Goal: Transaction & Acquisition: Purchase product/service

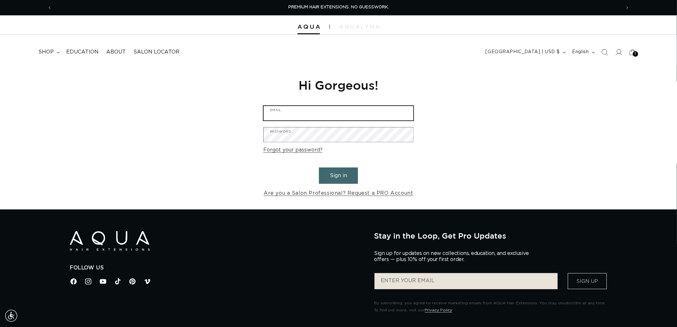
type input "graphics@pabeauty.com"
click at [339, 170] on button "Sign in" at bounding box center [338, 175] width 39 height 16
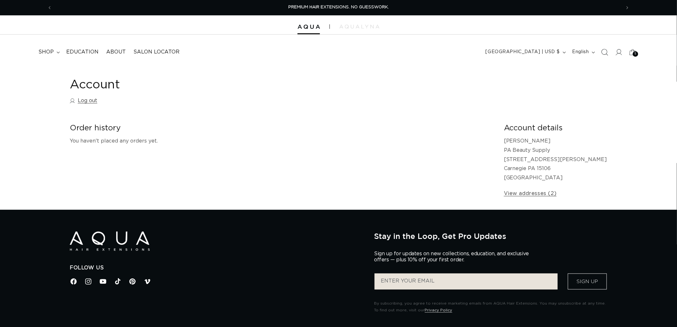
click at [603, 50] on icon "Search" at bounding box center [605, 52] width 7 height 7
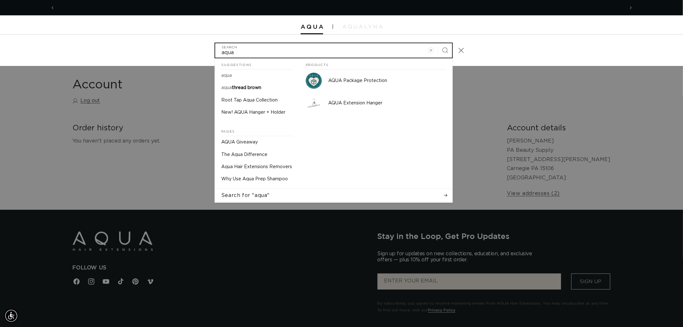
scroll to position [0, 1138]
type input "a"
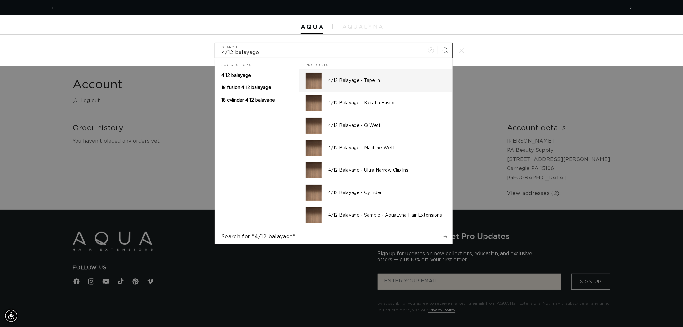
scroll to position [0, 0]
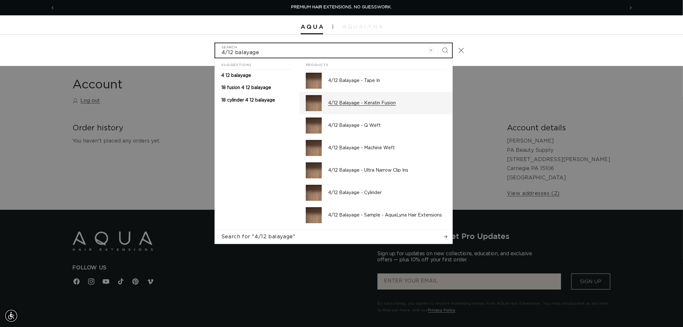
type input "4/12 balayage"
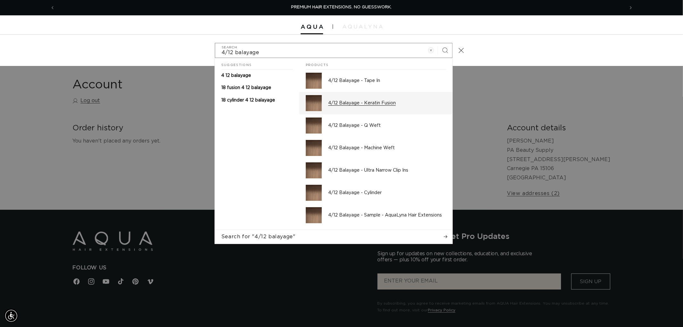
click at [360, 108] on div "4/12 Balayage - Keratin Fusion" at bounding box center [387, 103] width 118 height 16
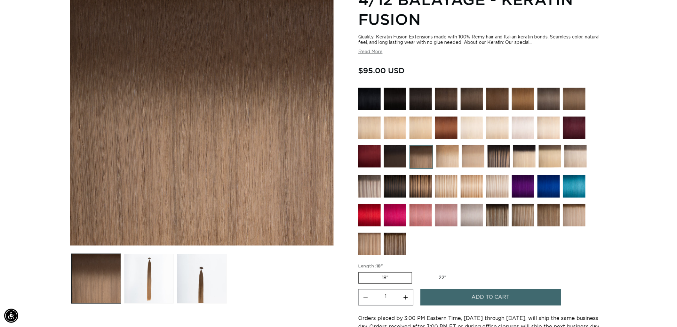
scroll to position [107, 0]
click at [475, 91] on img at bounding box center [472, 99] width 22 height 22
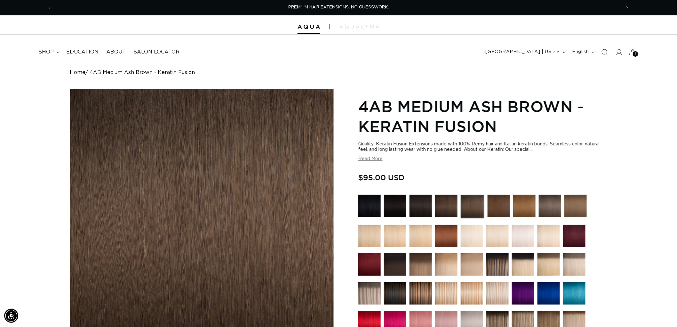
click at [501, 216] on img at bounding box center [499, 206] width 22 height 22
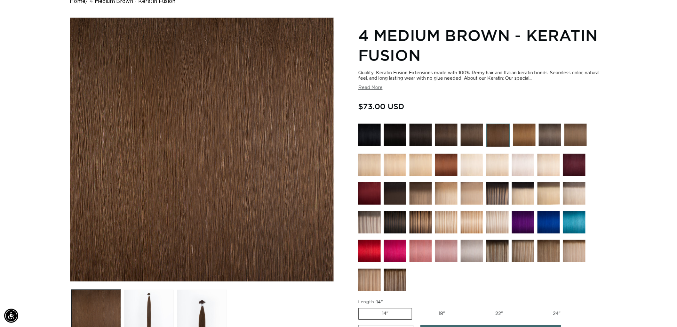
scroll to position [0, 1138]
click at [415, 159] on img at bounding box center [421, 165] width 22 height 22
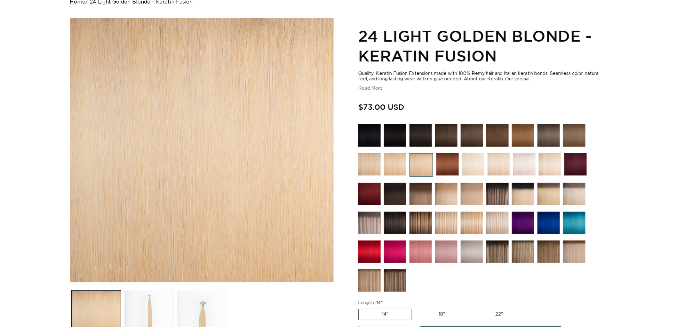
scroll to position [71, 0]
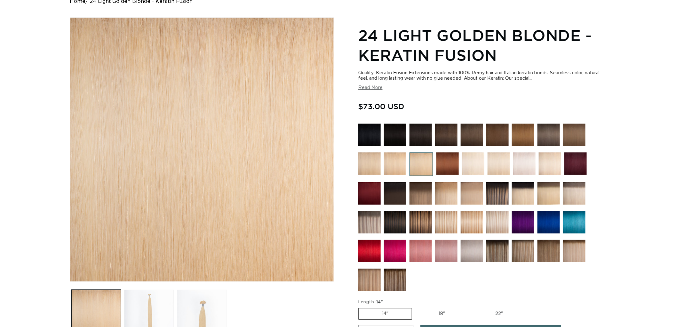
click at [366, 167] on img at bounding box center [370, 163] width 22 height 22
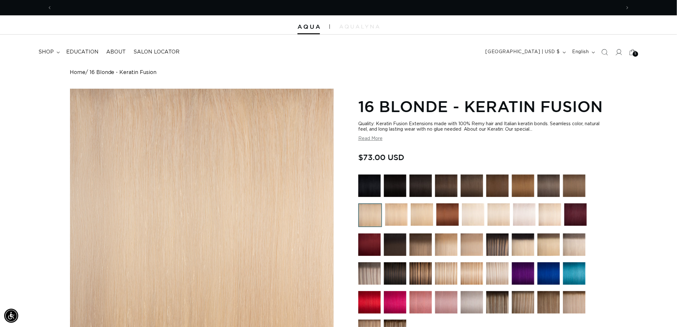
scroll to position [0, 1138]
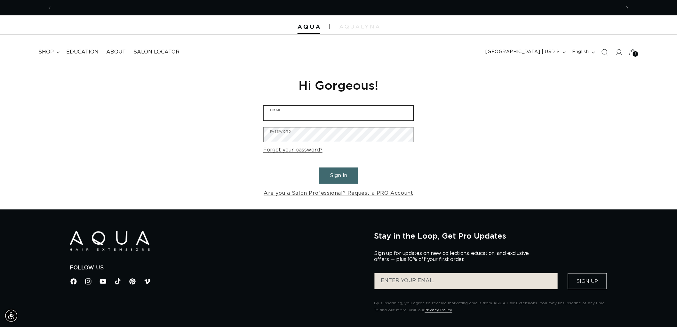
type input "[EMAIL_ADDRESS][DOMAIN_NAME]"
click at [335, 179] on button "Sign in" at bounding box center [338, 175] width 39 height 16
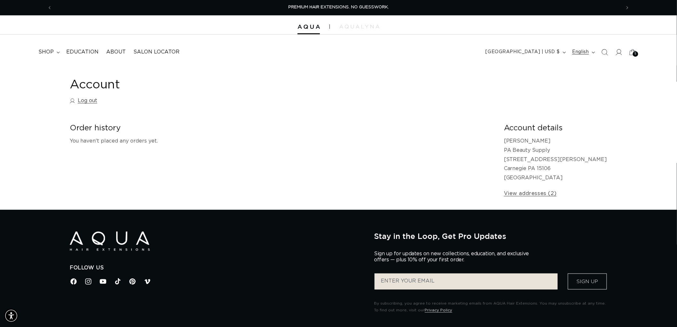
click at [597, 46] on button "English" at bounding box center [583, 52] width 29 height 12
click at [603, 53] on icon "Search" at bounding box center [605, 52] width 7 height 7
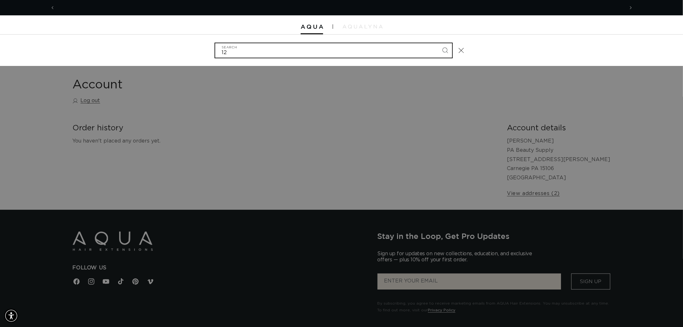
scroll to position [0, 1138]
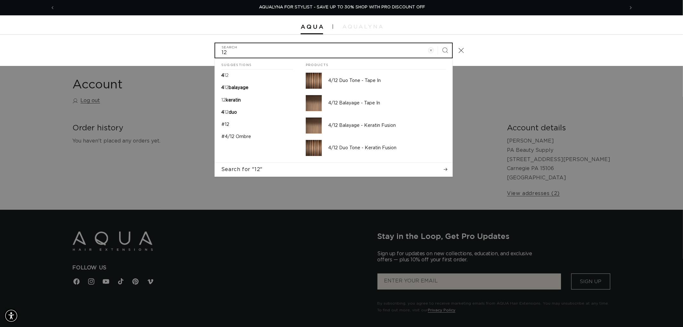
type input "1"
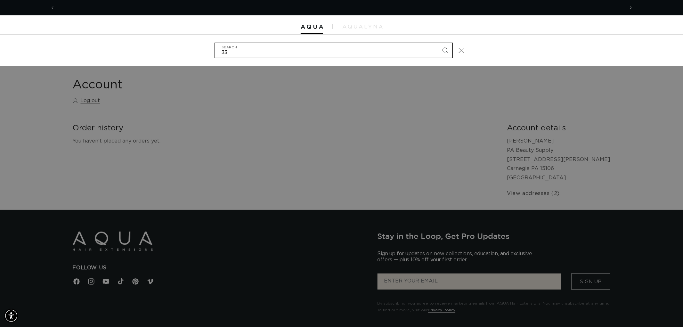
scroll to position [0, 0]
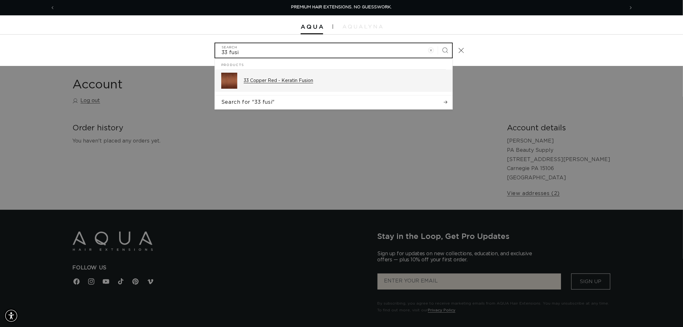
type input "33 fusi"
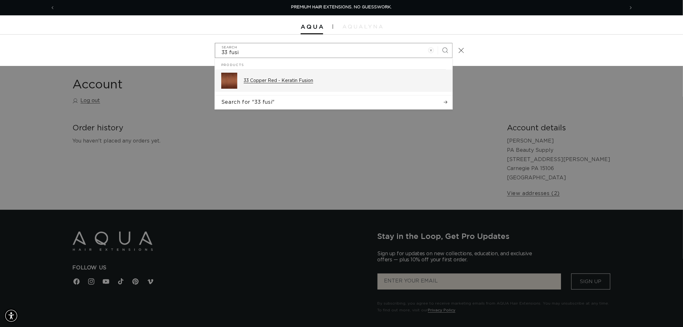
click at [314, 87] on div "33 Copper Red - Keratin Fusion" at bounding box center [345, 81] width 202 height 16
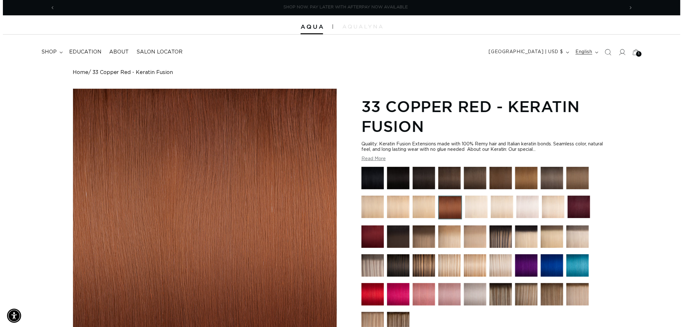
scroll to position [0, 1138]
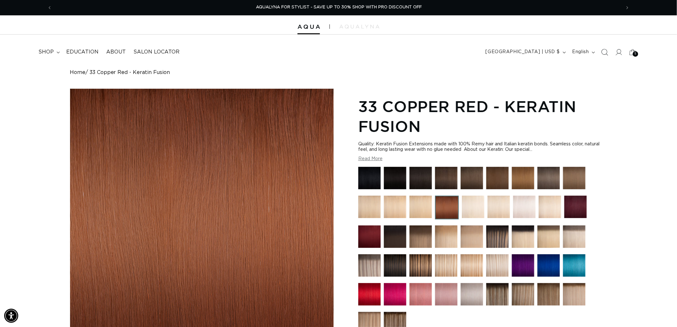
click at [603, 49] on icon "Search" at bounding box center [605, 52] width 7 height 7
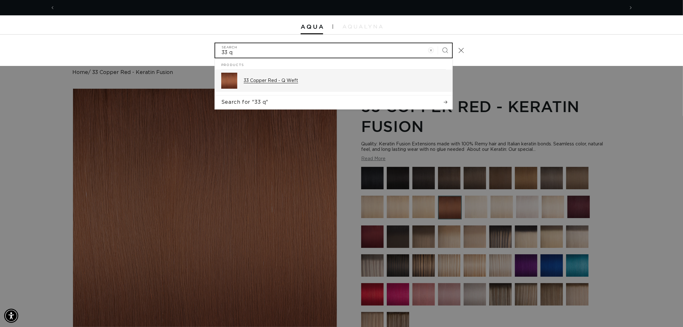
type input "33 q"
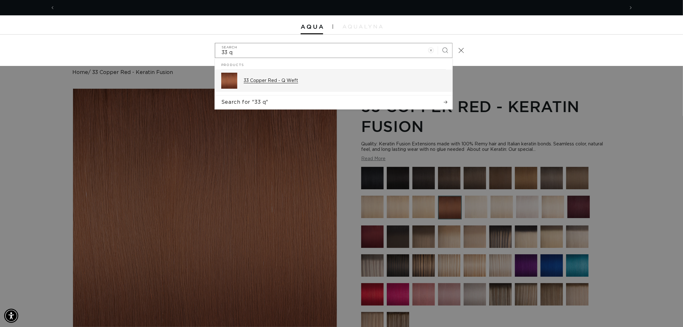
scroll to position [0, 0]
click at [294, 81] on p "33 Copper Red - Q Weft" at bounding box center [345, 81] width 202 height 6
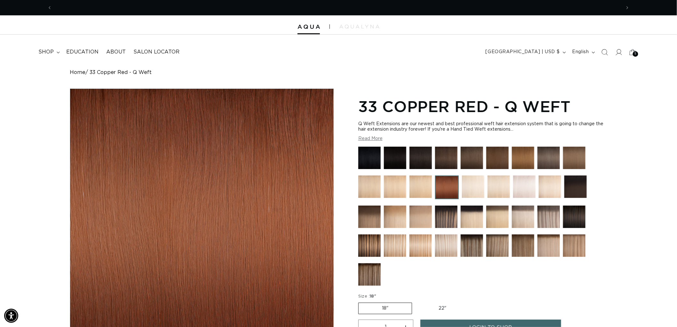
scroll to position [0, 569]
